Goal: Find specific page/section: Find specific page/section

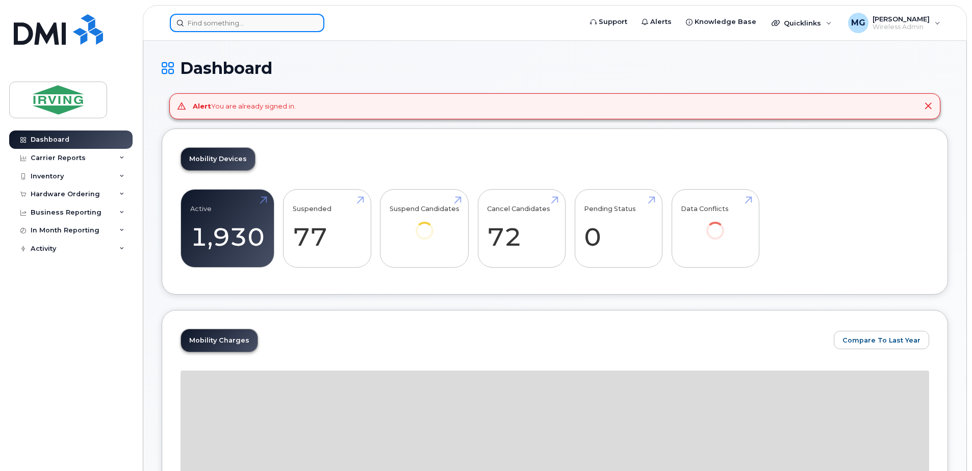
click at [231, 20] on input at bounding box center [247, 23] width 154 height 18
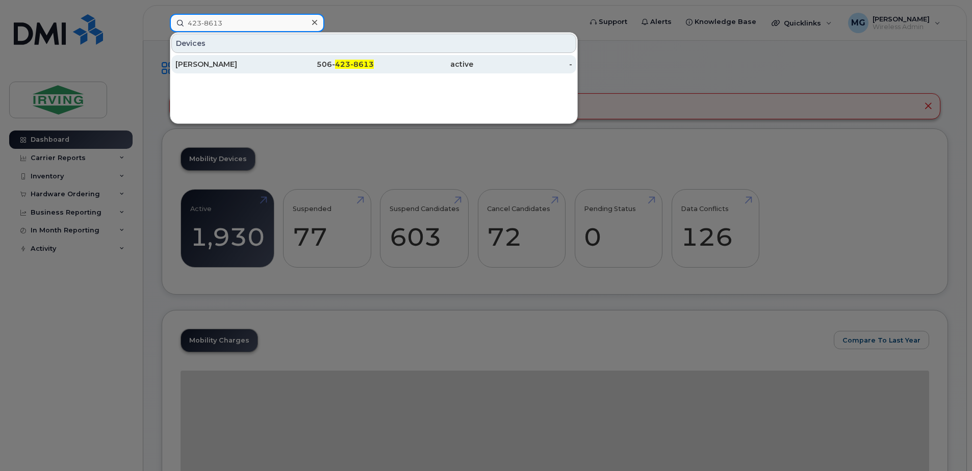
type input "423-8613"
click at [221, 63] on div "[PERSON_NAME]" at bounding box center [224, 64] width 99 height 10
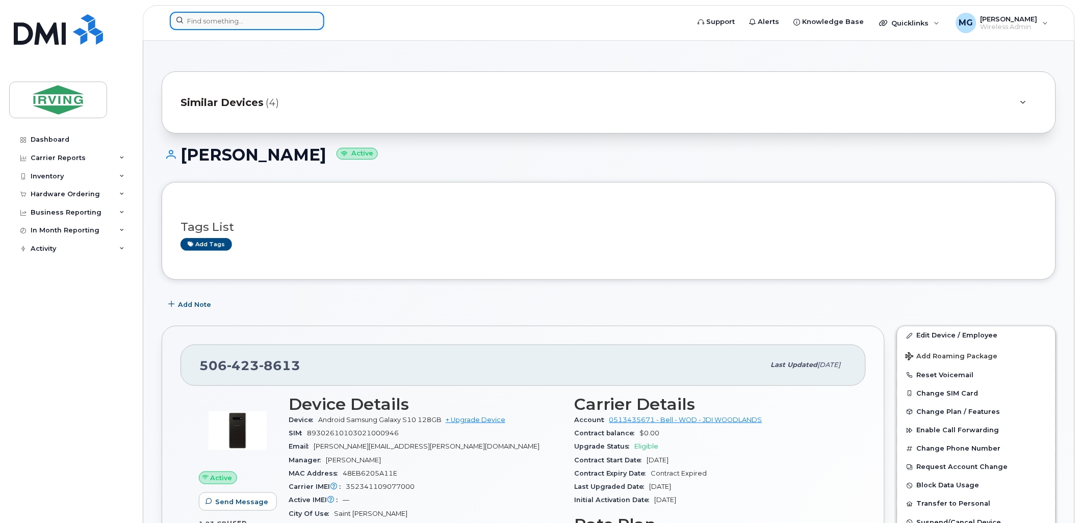
click at [232, 22] on input at bounding box center [247, 21] width 154 height 18
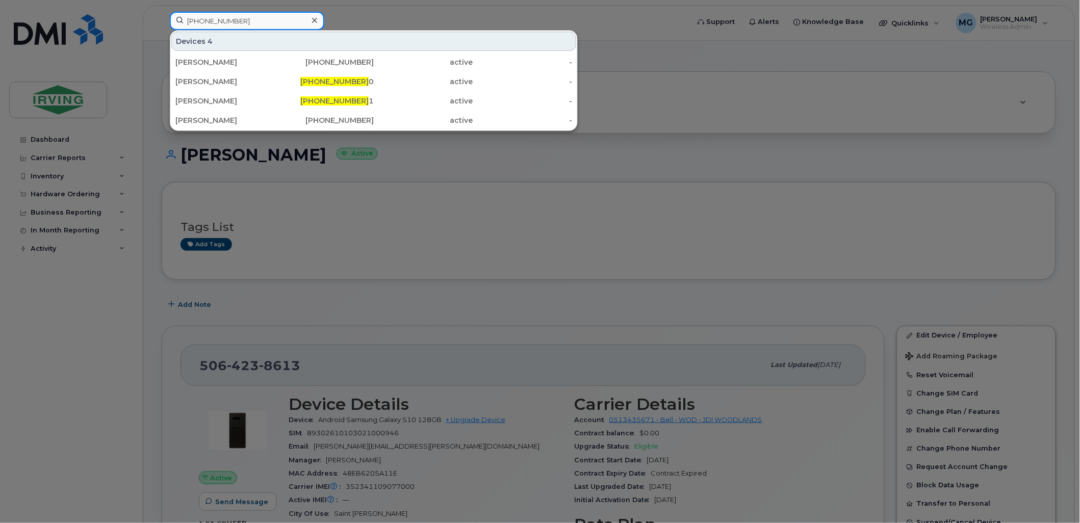
type input "[PHONE_NUMBER]"
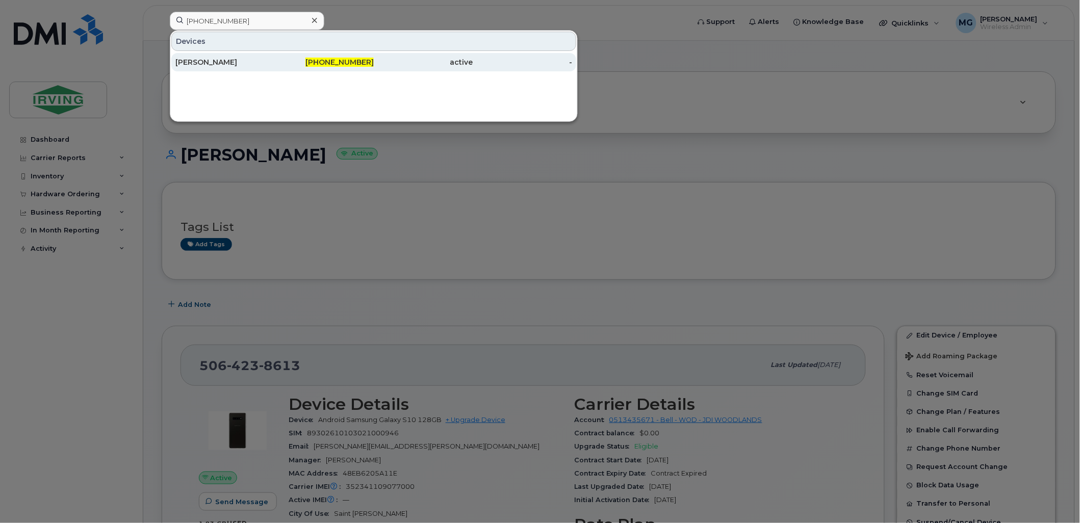
click at [329, 64] on span "[PHONE_NUMBER]" at bounding box center [339, 62] width 68 height 9
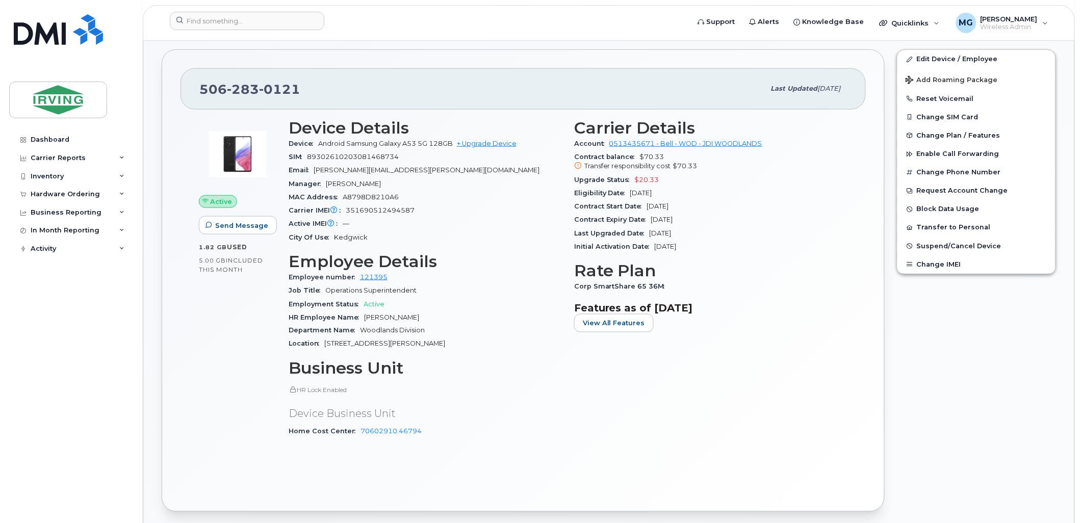
scroll to position [283, 0]
